Goal: Check status: Check status

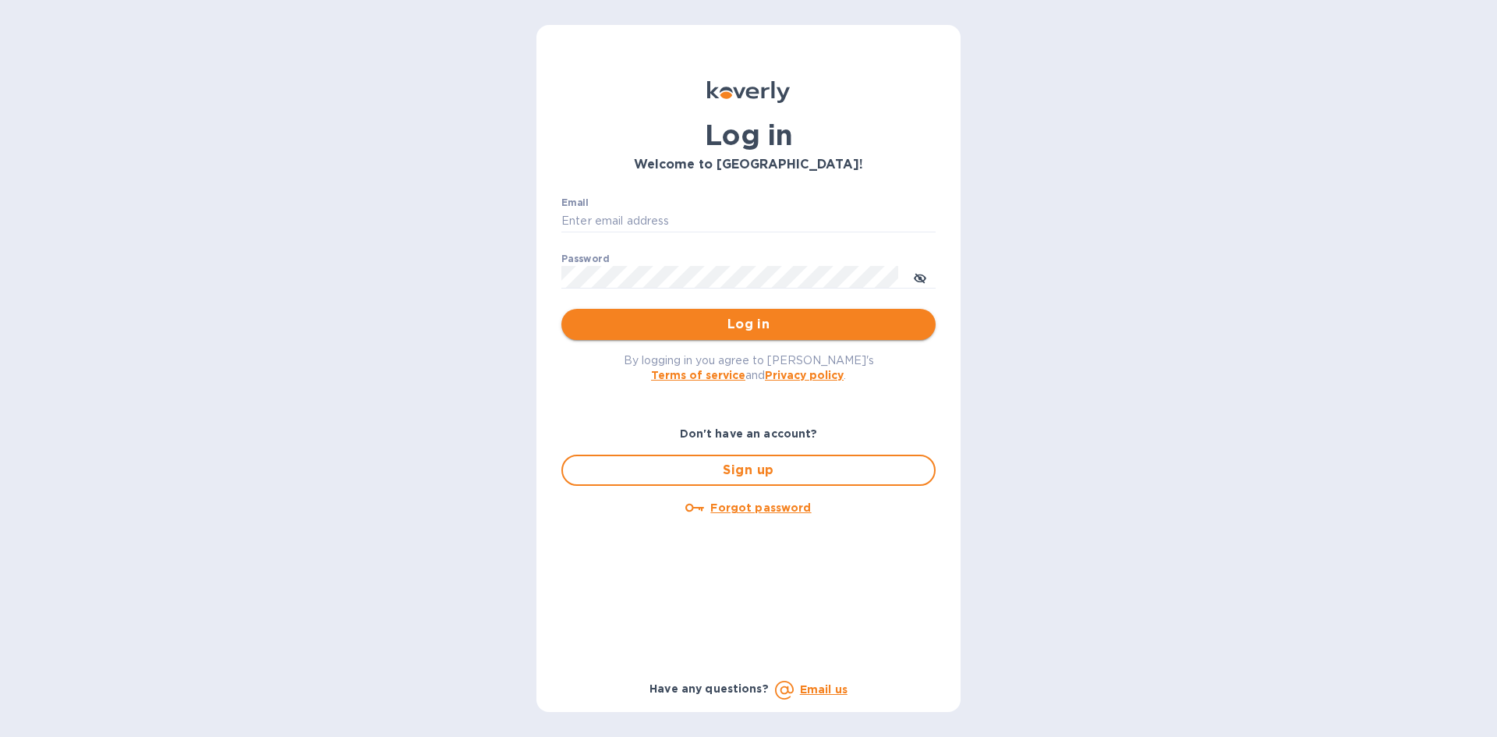
type input "mizy@simpleforwarding.com"
click at [864, 334] on span "Log in" at bounding box center [748, 324] width 349 height 19
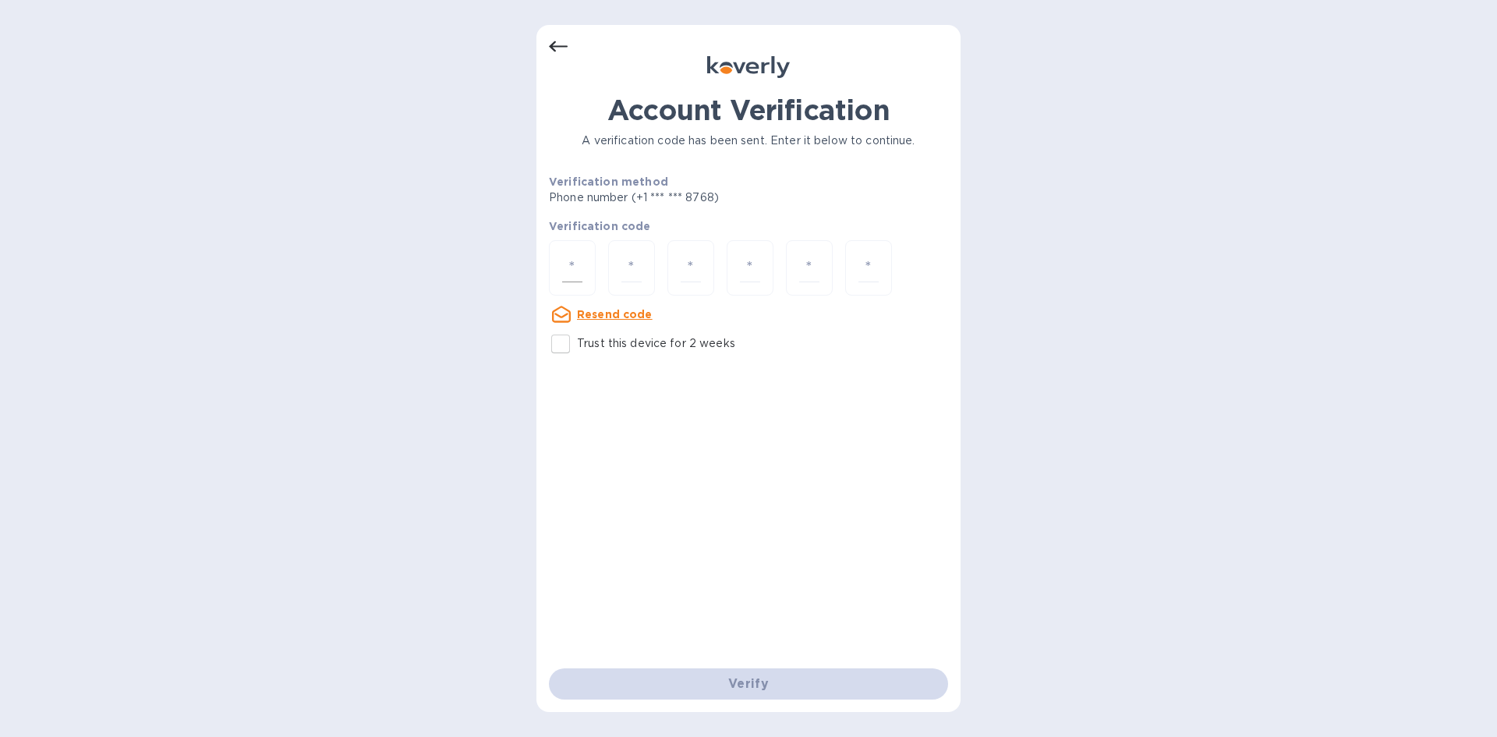
click at [571, 267] on input "number" at bounding box center [572, 267] width 20 height 29
paste input "8"
type input "8"
type input "9"
type input "6"
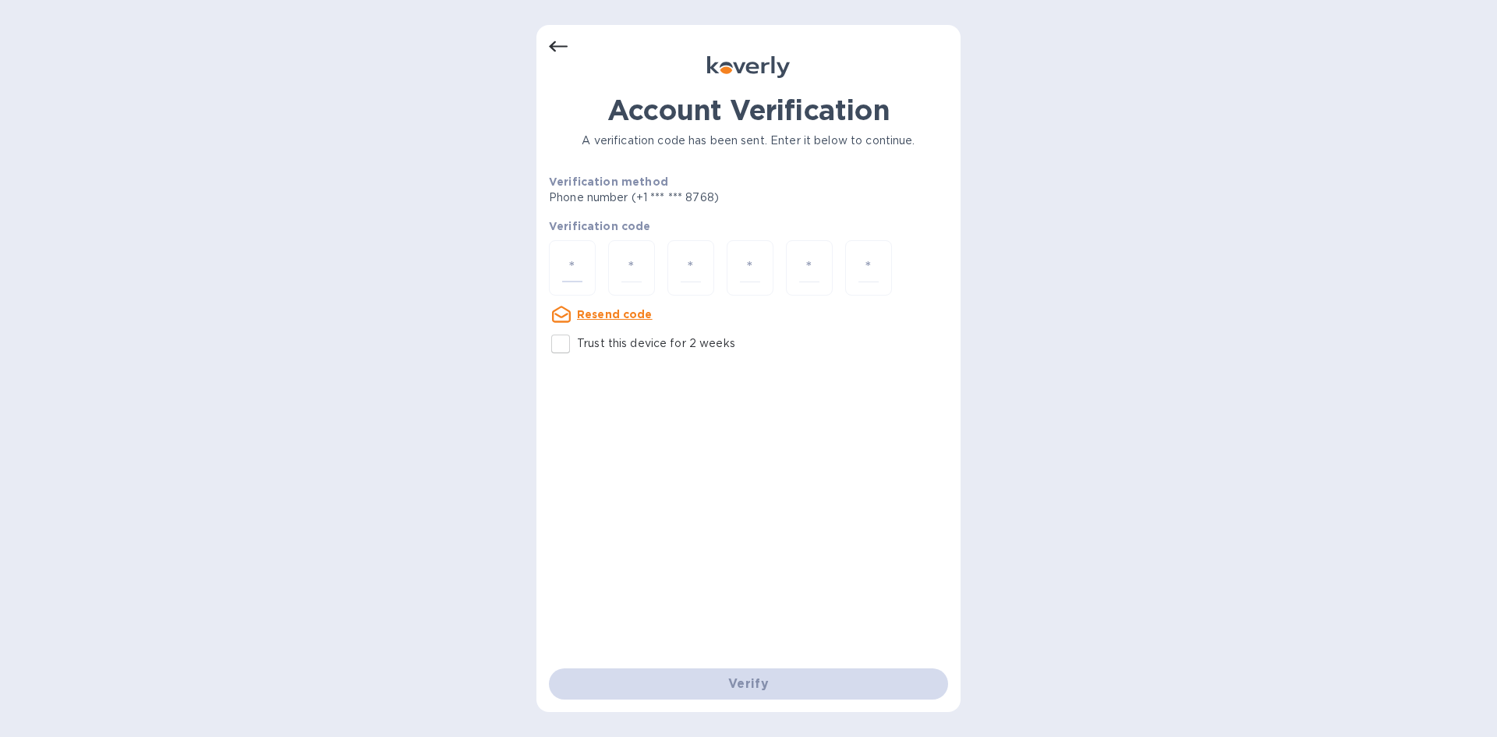
type input "7"
type input "2"
type input "1"
